Goal: Navigation & Orientation: Find specific page/section

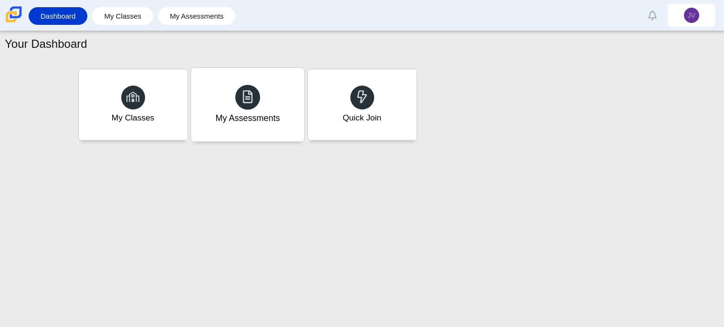
click at [213, 96] on div "My Assessments" at bounding box center [247, 105] width 113 height 74
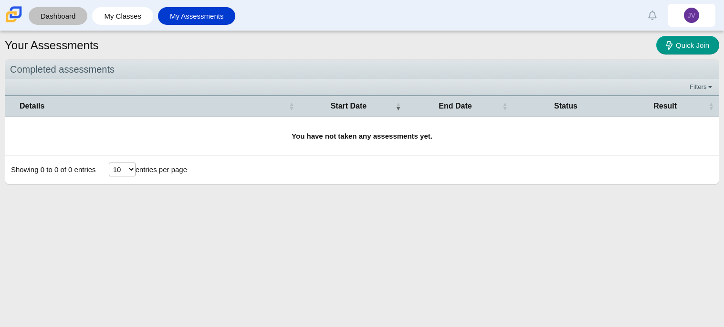
click at [74, 17] on link "Dashboard" at bounding box center [57, 16] width 49 height 18
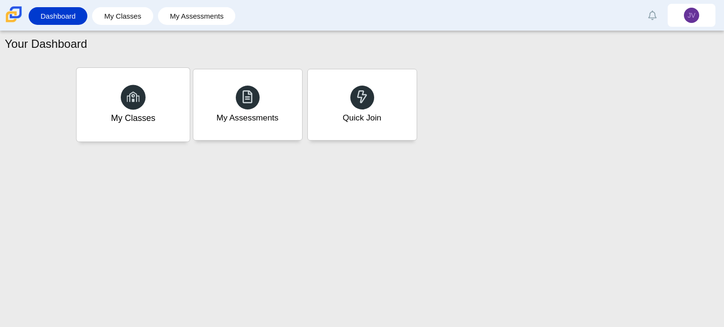
click at [132, 112] on div "My Classes" at bounding box center [133, 118] width 44 height 12
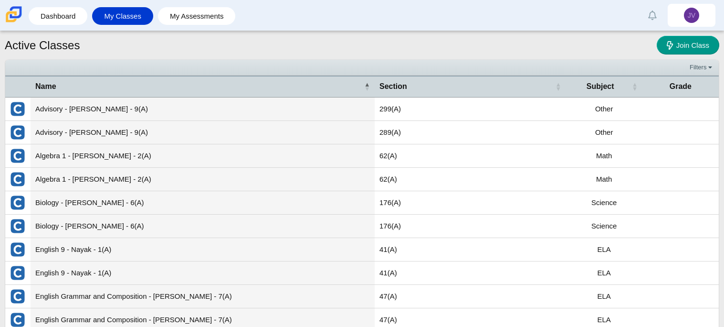
click at [81, 105] on td "Advisory - [PERSON_NAME] - 9(A)" at bounding box center [203, 108] width 344 height 23
click at [597, 109] on td "Other" at bounding box center [604, 108] width 76 height 23
click at [599, 91] on span "Subject" at bounding box center [600, 86] width 59 height 11
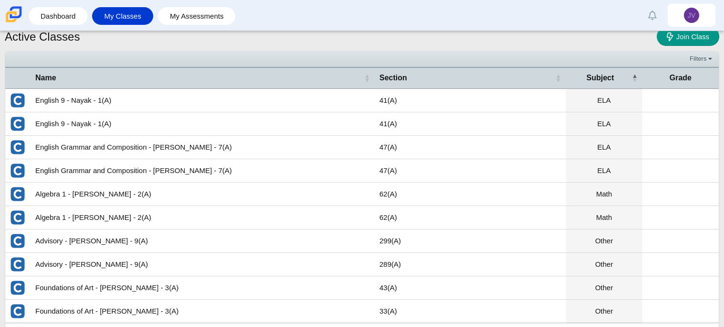
scroll to position [53, 0]
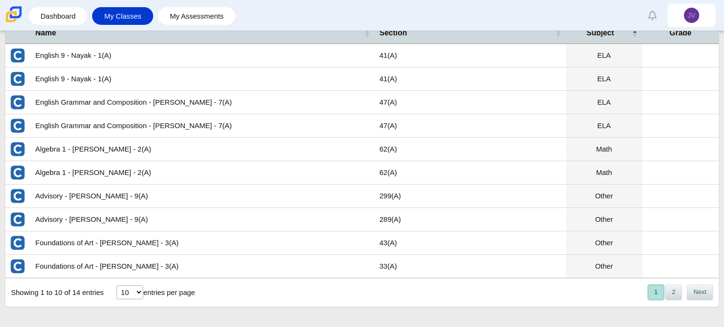
click at [606, 195] on td "Other" at bounding box center [604, 195] width 76 height 23
click at [674, 294] on button "2" at bounding box center [674, 292] width 17 height 16
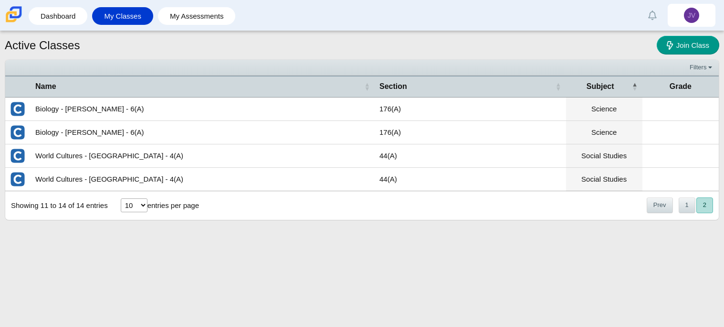
scroll to position [0, 0]
drag, startPoint x: 654, startPoint y: 208, endPoint x: 622, endPoint y: 304, distance: 101.2
click at [622, 304] on div "Active Classes Join Class Filters Show only: Loading… Name Section Subject Grad…" at bounding box center [362, 179] width 724 height 296
click at [683, 202] on button "1" at bounding box center [687, 205] width 17 height 16
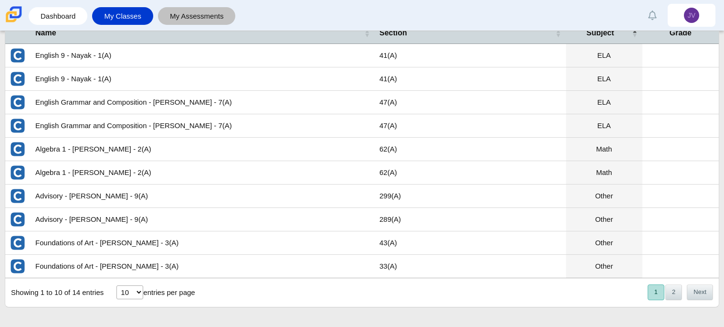
click at [199, 16] on link "My Assessments" at bounding box center [197, 16] width 68 height 18
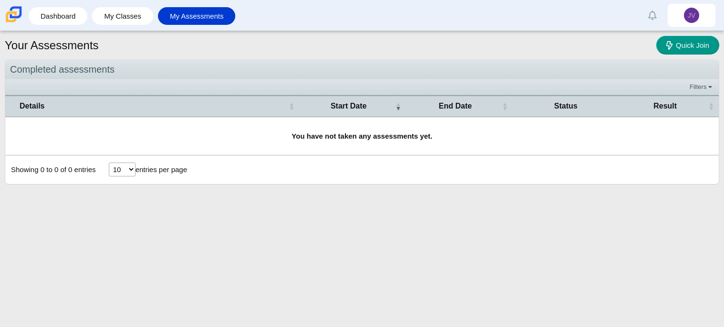
click at [125, 172] on select "10 25 50 100" at bounding box center [122, 169] width 27 height 14
click at [375, 204] on div "Your Assessments Quick Join Completed assessments Filters Show only: Loading… D…" at bounding box center [362, 179] width 724 height 296
click at [478, 102] on span "End Date" at bounding box center [456, 106] width 90 height 11
click at [527, 112] on th "Status" at bounding box center [566, 105] width 107 height 21
click at [544, 108] on span "Status" at bounding box center [566, 106] width 97 height 11
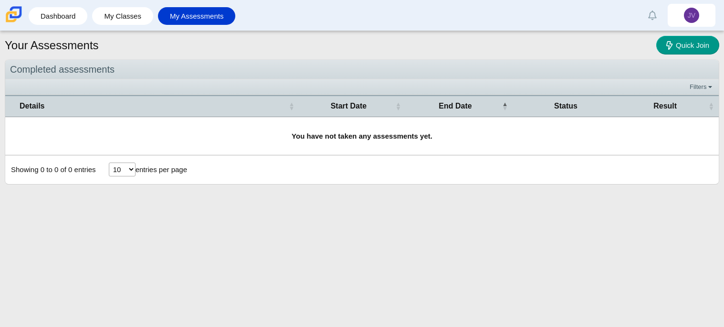
click at [562, 108] on span "Status" at bounding box center [566, 106] width 97 height 11
click at [349, 103] on span "Start Date" at bounding box center [349, 106] width 90 height 11
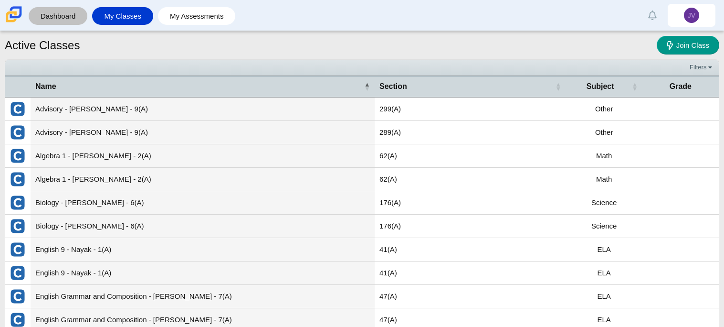
click at [53, 19] on link "Dashboard" at bounding box center [57, 16] width 49 height 18
